Goal: Transaction & Acquisition: Purchase product/service

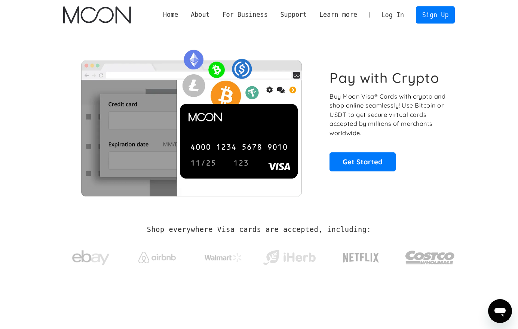
click at [394, 15] on link "Log In" at bounding box center [392, 15] width 35 height 16
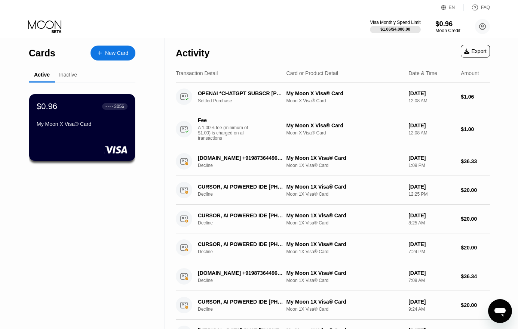
click at [444, 27] on div "$0.96" at bounding box center [447, 24] width 25 height 8
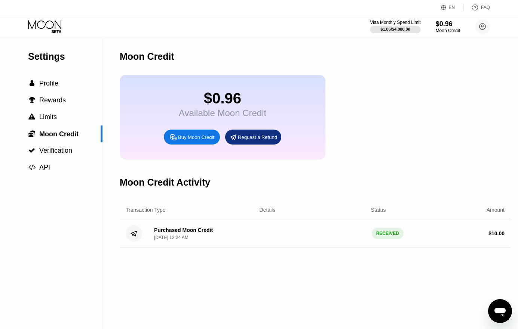
click at [195, 145] on div "Buy Moon Credit" at bounding box center [192, 137] width 56 height 15
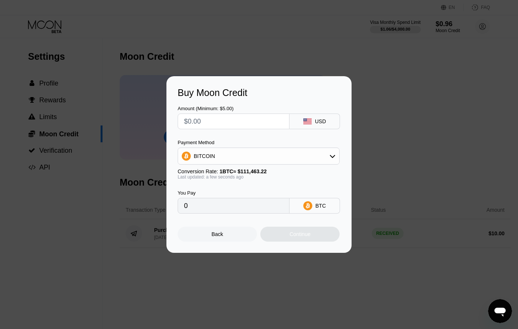
click at [205, 123] on input "text" at bounding box center [233, 121] width 99 height 15
click at [211, 237] on div "Back" at bounding box center [216, 234] width 79 height 15
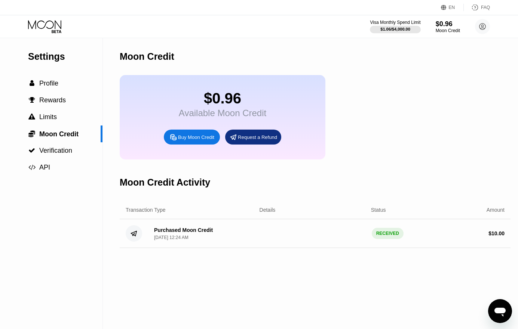
click at [349, 274] on div "Moon Credit $0.96 Available Moon Credit Buy Moon Credit Request a Refund Moon C…" at bounding box center [315, 183] width 390 height 291
click at [220, 240] on div "Purchased Moon Credit Apr 13, 2025, 12:24 AM" at bounding box center [201, 233] width 106 height 13
click at [204, 233] on div "Purchased Moon Credit" at bounding box center [183, 230] width 59 height 6
click at [280, 301] on div "Moon Credit $0.96 Available Moon Credit Buy Moon Credit Request a Refund Moon C…" at bounding box center [315, 183] width 390 height 291
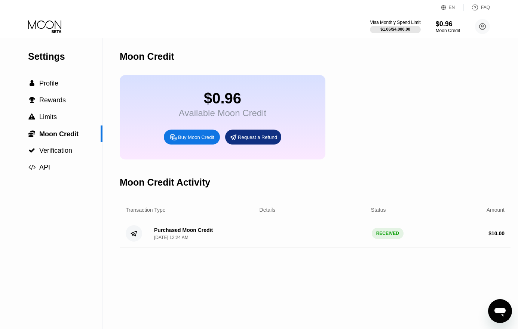
click at [257, 283] on div "Moon Credit $0.96 Available Moon Credit Buy Moon Credit Request a Refund Moon C…" at bounding box center [315, 183] width 390 height 291
click at [59, 104] on span "Rewards" at bounding box center [52, 99] width 27 height 7
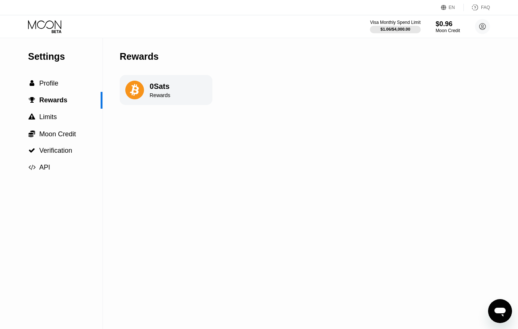
click at [151, 96] on div "Rewards" at bounding box center [159, 95] width 21 height 6
click at [220, 121] on div "Settings  Profile  Rewards  Limits  Moon Credit  Verification  API Reward…" at bounding box center [259, 183] width 518 height 291
click at [169, 84] on div "0 Sats" at bounding box center [159, 86] width 21 height 9
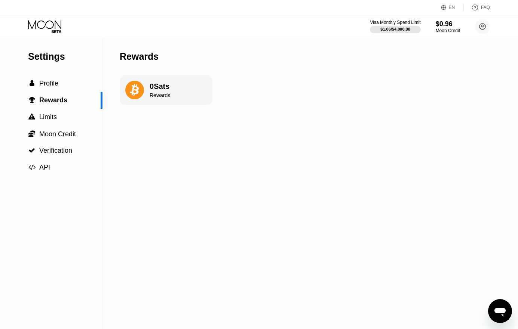
click at [164, 87] on div "0 Sats" at bounding box center [159, 86] width 21 height 9
click at [194, 112] on div "Rewards 0 Sats Rewards" at bounding box center [166, 183] width 93 height 291
click at [52, 116] on span "Limits" at bounding box center [48, 116] width 18 height 7
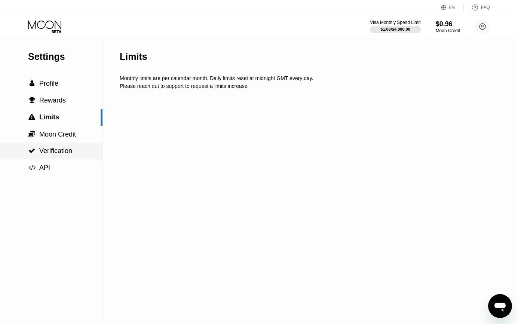
click at [55, 151] on span "Verification" at bounding box center [55, 150] width 33 height 7
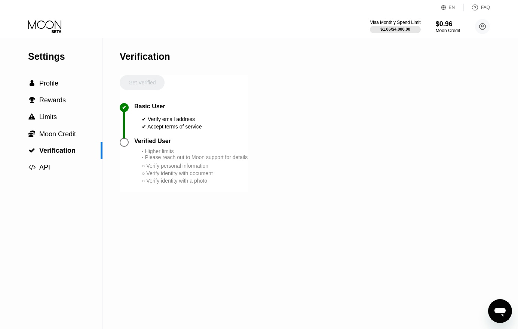
click at [143, 143] on div "Verified User" at bounding box center [152, 141] width 37 height 7
click at [157, 160] on div "- Higher limits - Please reach out to Moon support for details" at bounding box center [195, 154] width 106 height 12
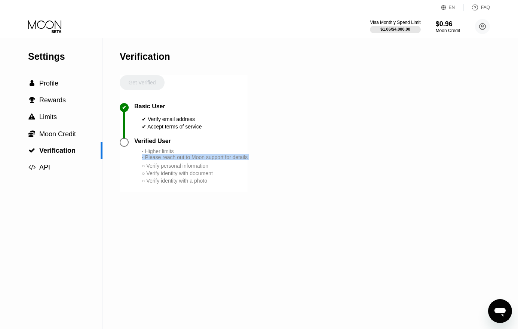
click at [157, 160] on div "- Higher limits - Please reach out to Moon support for details" at bounding box center [195, 154] width 106 height 12
click at [168, 138] on div "✔ Basic User ✔ Verify email address ✔ Accept terms of service" at bounding box center [184, 120] width 128 height 35
click at [169, 155] on div "- Higher limits - Please reach out to Moon support for details" at bounding box center [195, 154] width 106 height 12
click at [55, 133] on span "Moon Credit" at bounding box center [57, 133] width 37 height 7
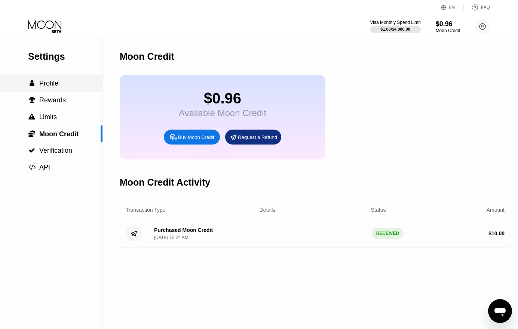
click at [47, 87] on span "Profile" at bounding box center [48, 83] width 19 height 7
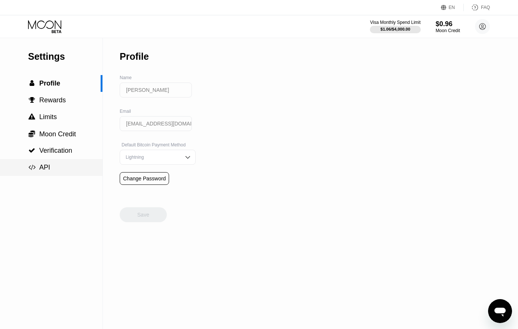
click at [34, 168] on span "" at bounding box center [31, 167] width 7 height 7
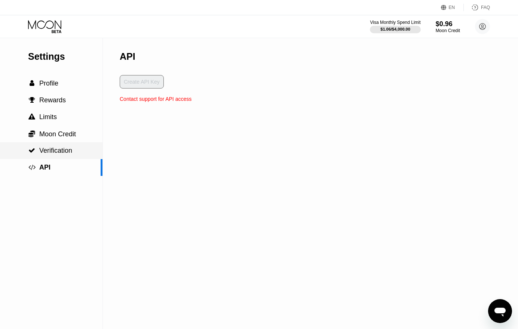
click at [54, 150] on span "Verification" at bounding box center [55, 150] width 33 height 7
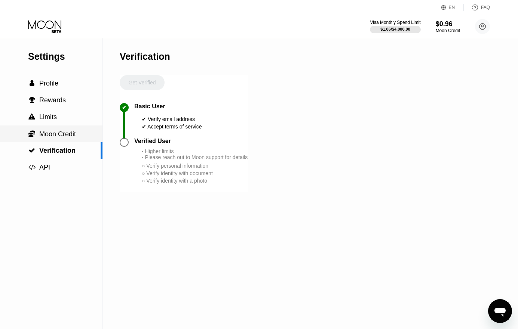
click at [52, 138] on span "Moon Credit" at bounding box center [57, 133] width 37 height 7
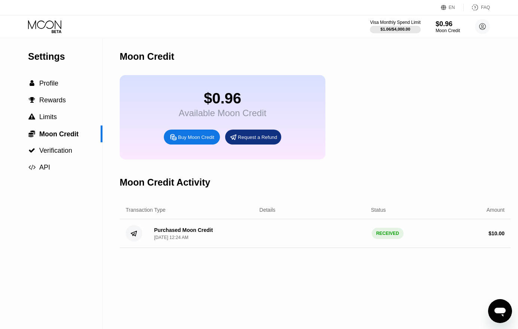
click at [185, 141] on div "Buy Moon Credit" at bounding box center [196, 137] width 36 height 6
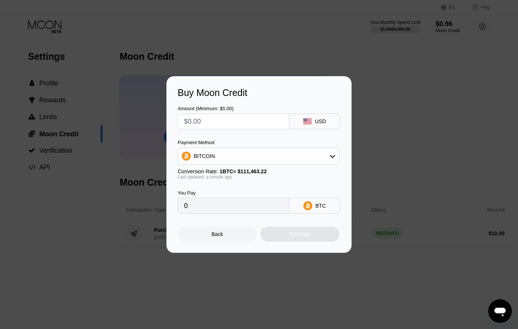
click at [196, 123] on input "text" at bounding box center [233, 121] width 99 height 15
type input "$1"
type input "0.00000898"
type input "$12"
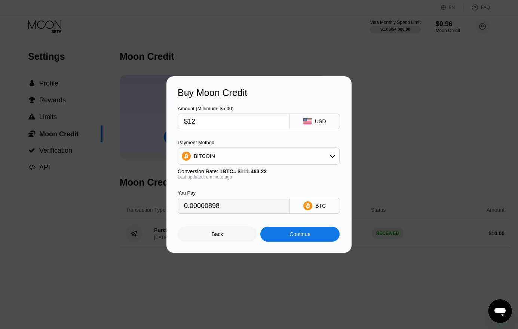
type input "0.00010766"
type input "$12"
click at [208, 158] on div "BITCOIN" at bounding box center [204, 156] width 21 height 6
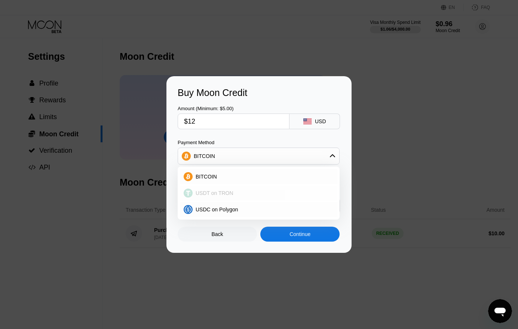
click at [212, 192] on span "USDT on TRON" at bounding box center [214, 193] width 38 height 6
type input "12.12"
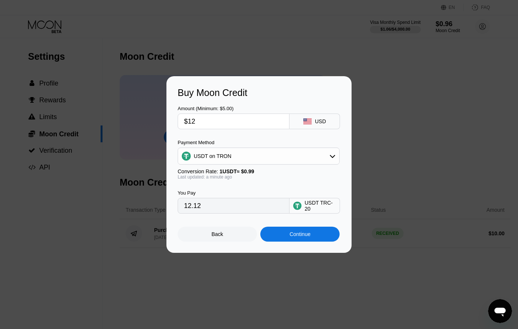
click at [200, 122] on input "$12" at bounding box center [233, 121] width 99 height 15
type input "$1"
type input "1.01"
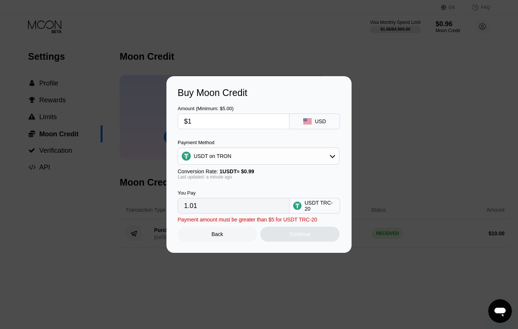
type input "$11"
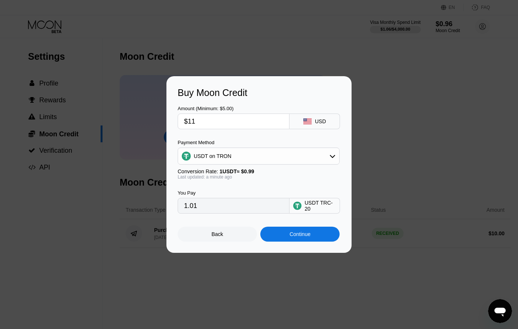
type input "11.11"
type input "$11.9"
type input "12.02"
type input "$11."
type input "11.11"
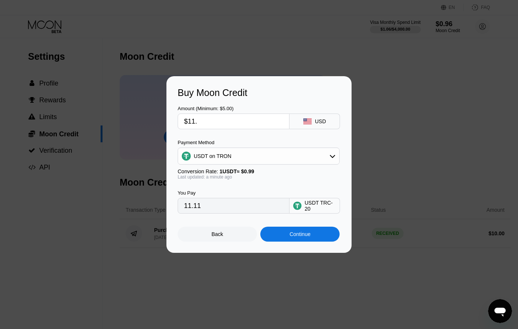
type input "$11.8"
type input "11.92"
type input "$11.85"
type input "11.97"
type input "$11.85"
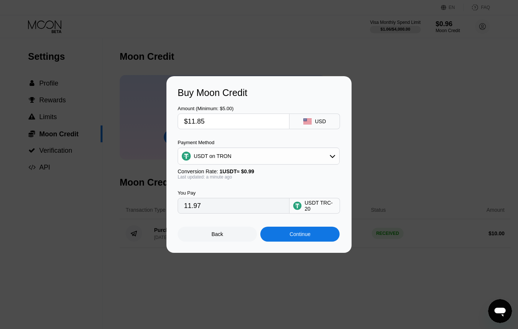
click at [310, 235] on div "Continue" at bounding box center [299, 234] width 21 height 6
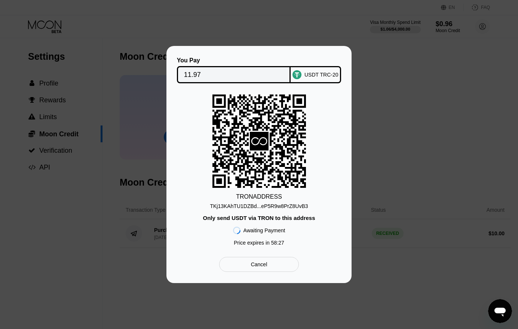
click at [249, 209] on div "TKj13KAhTU1DZBd...eP5R9w8PrZ8UvB3" at bounding box center [259, 206] width 98 height 6
click at [343, 266] on div "You Pay 11.97 USDT TRC-20 TRON ADDRESS TKj13KAhTU1DZBd...eP5R9w8PrZ8UvB3 Only s…" at bounding box center [258, 164] width 185 height 237
drag, startPoint x: 482, startPoint y: 171, endPoint x: 463, endPoint y: 117, distance: 57.4
click at [482, 171] on div "You Pay 11.97 USDT TRC-20 TRON ADDRESS TKj13KAhTU1DZBd...eP5R9w8PrZ8UvB3 Only s…" at bounding box center [259, 164] width 518 height 237
click at [244, 218] on div "Only send USDT via TRON to this address" at bounding box center [259, 218] width 112 height 6
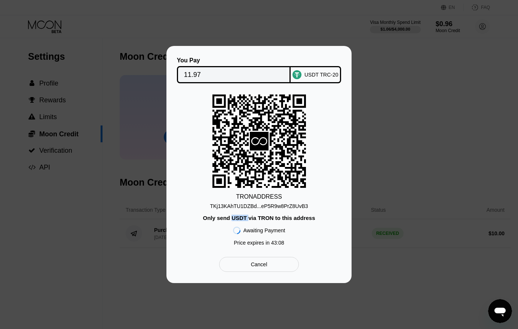
click at [244, 218] on div "Only send USDT via TRON to this address" at bounding box center [259, 218] width 112 height 6
click at [271, 215] on div "TRON ADDRESS TKj13KAhTU1DZBd...eP5R9w8PrZ8UvB3 Only send USDT via TRON to this …" at bounding box center [258, 172] width 163 height 155
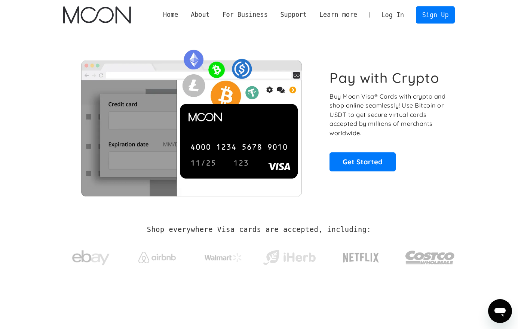
click at [388, 19] on link "Log In" at bounding box center [392, 15] width 35 height 16
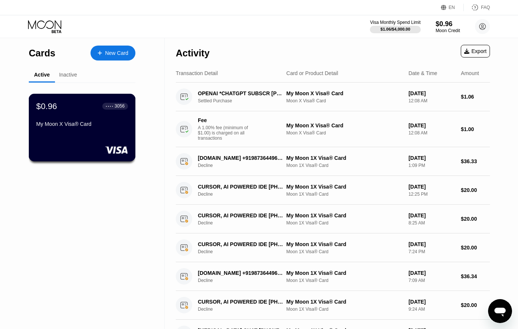
click at [113, 127] on div "My Moon X Visa® Card" at bounding box center [82, 124] width 92 height 6
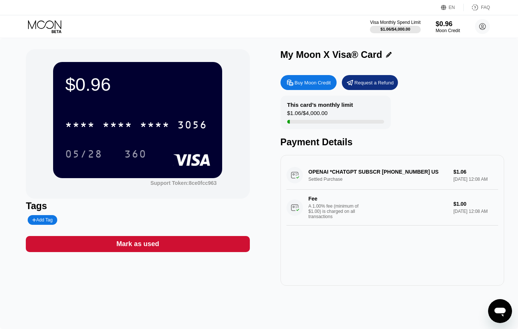
drag, startPoint x: 330, startPoint y: 115, endPoint x: 263, endPoint y: 107, distance: 67.0
click at [263, 107] on div "$0.96 * * * * * * * * * * * * 3056 05/28 360 Support Token: 8ce0fcc963 Tags Add…" at bounding box center [259, 167] width 466 height 237
click at [303, 111] on div "$1.06 / $4,000.00" at bounding box center [307, 115] width 40 height 10
click at [302, 113] on div "$1.06 / $4,000.00" at bounding box center [307, 115] width 40 height 10
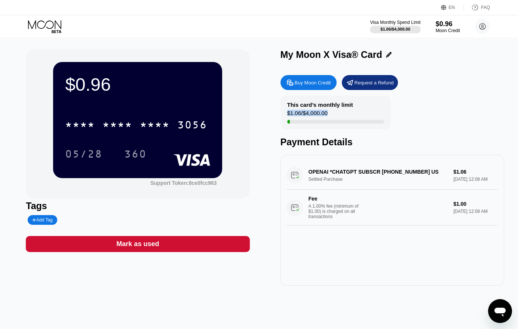
click at [302, 113] on div "$1.06 / $4,000.00" at bounding box center [307, 115] width 40 height 10
click at [305, 101] on div "This card’s monthly limit $1.06 / $4,000.00" at bounding box center [335, 113] width 110 height 34
click at [312, 106] on div "This card’s monthly limit" at bounding box center [320, 105] width 66 height 6
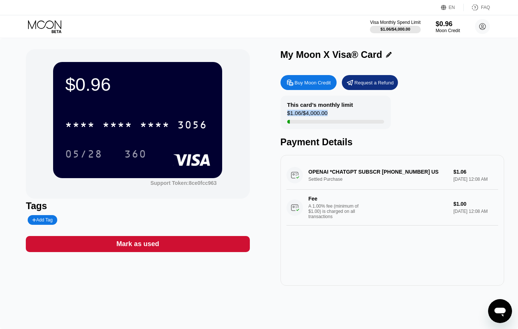
click at [312, 106] on div "This card’s monthly limit" at bounding box center [320, 105] width 66 height 6
click at [345, 111] on div "This card’s monthly limit $1.06 / $4,000.00" at bounding box center [335, 113] width 110 height 34
click at [385, 99] on div "This card’s monthly limit $1.06 / $4,000.00" at bounding box center [335, 113] width 110 height 34
click at [312, 108] on div "This card’s monthly limit" at bounding box center [320, 105] width 66 height 6
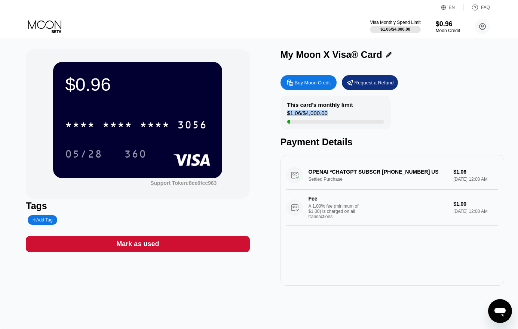
click at [312, 108] on div "This card’s monthly limit" at bounding box center [320, 105] width 66 height 6
click at [316, 115] on div "$1.06 / $4,000.00" at bounding box center [307, 115] width 40 height 10
